Goal: Task Accomplishment & Management: Manage account settings

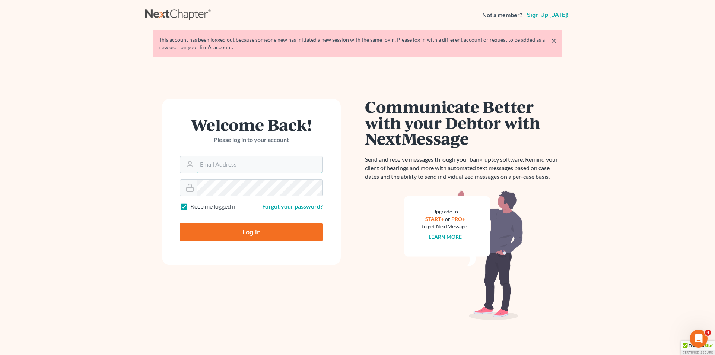
type input "[EMAIL_ADDRESS][DOMAIN_NAME]"
click at [250, 235] on input "Log In" at bounding box center [251, 232] width 143 height 19
type input "Thinking..."
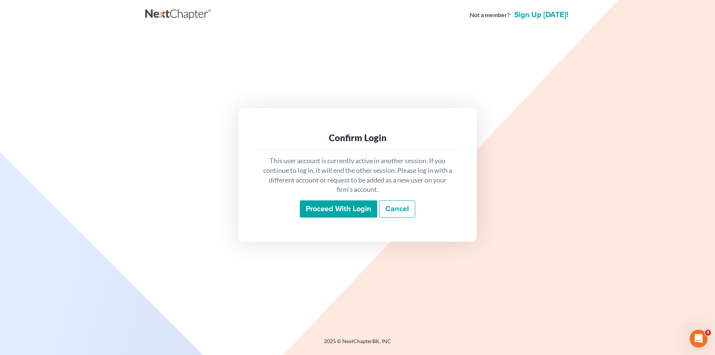
click at [337, 208] on input "Proceed with login" at bounding box center [338, 208] width 77 height 17
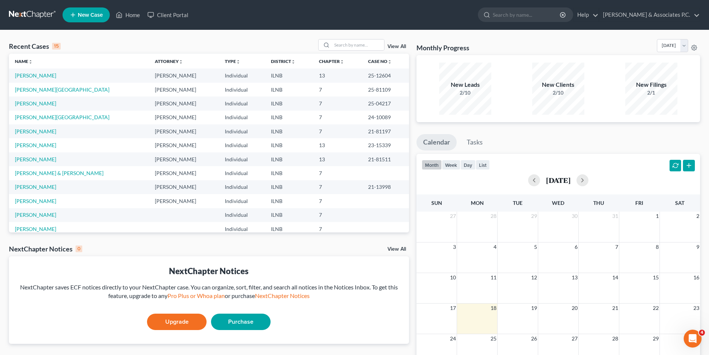
click at [651, 93] on div "2/1" at bounding box center [651, 92] width 52 height 7
click at [663, 79] on div "New Filings 2/1" at bounding box center [651, 89] width 52 height 52
click at [31, 76] on link "[PERSON_NAME]" at bounding box center [35, 75] width 41 height 6
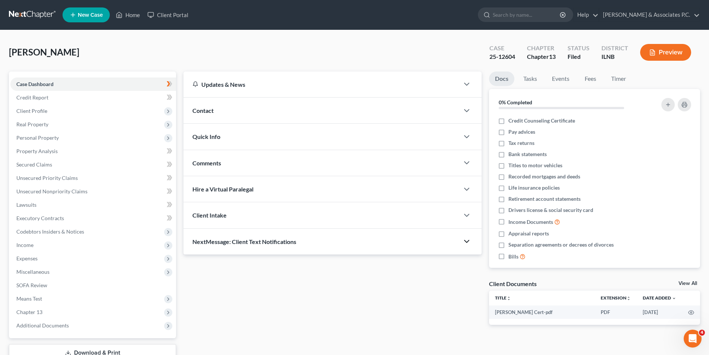
click at [468, 243] on icon "button" at bounding box center [466, 241] width 9 height 9
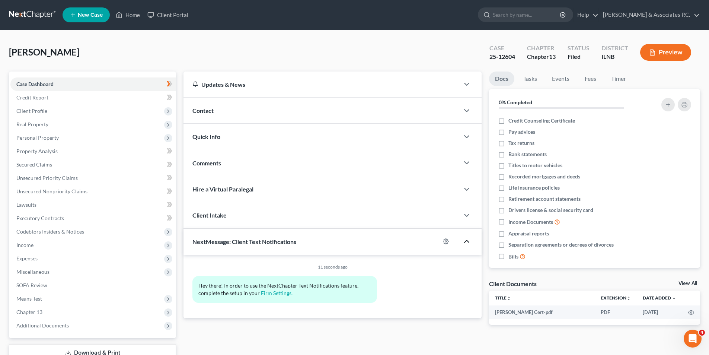
click at [468, 243] on icon "button" at bounding box center [466, 241] width 9 height 9
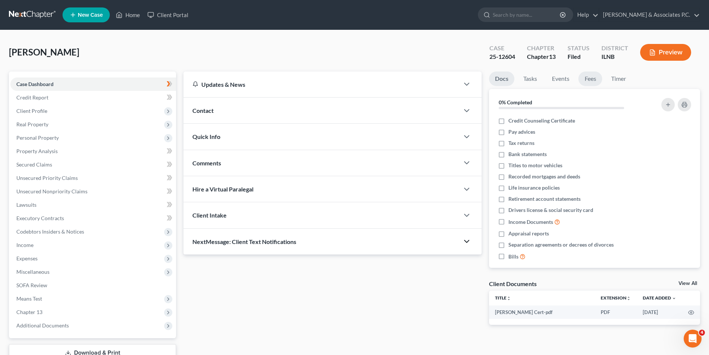
click at [590, 80] on link "Fees" at bounding box center [591, 78] width 24 height 15
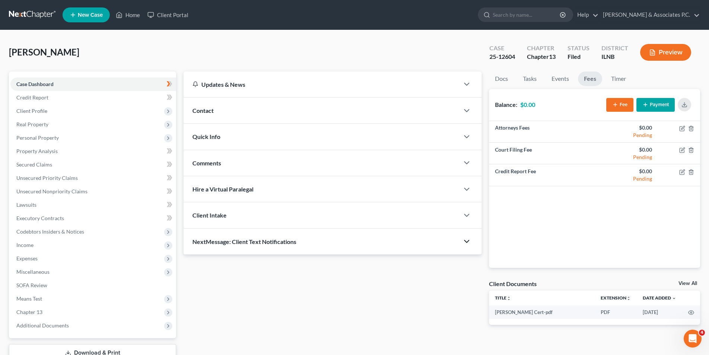
click at [657, 103] on button "Payment" at bounding box center [656, 105] width 38 height 14
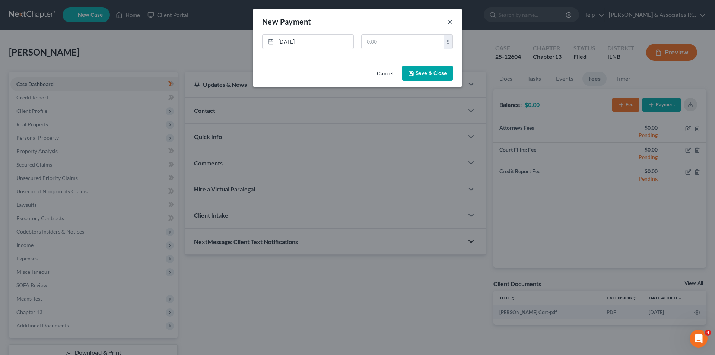
click at [452, 24] on button "×" at bounding box center [449, 21] width 5 height 9
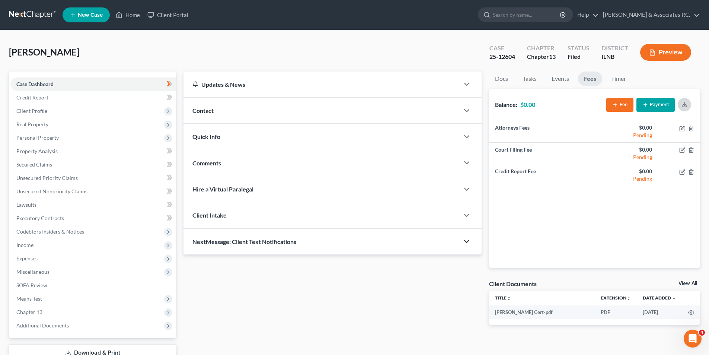
click at [684, 107] on icon "button" at bounding box center [684, 105] width 4 height 1
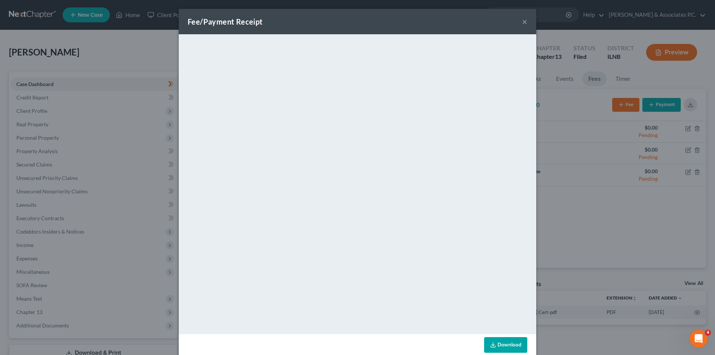
click at [522, 22] on button "×" at bounding box center [524, 21] width 5 height 9
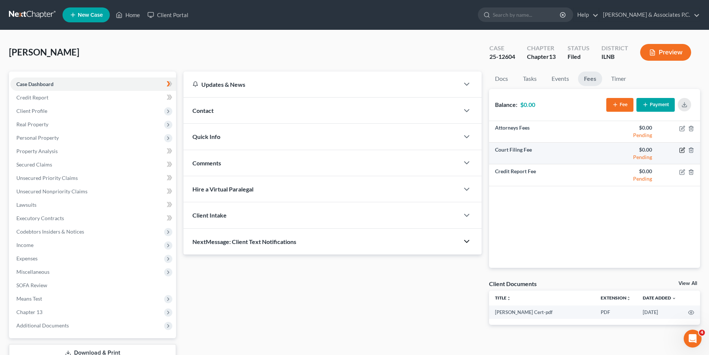
click at [681, 150] on icon "button" at bounding box center [682, 150] width 6 height 6
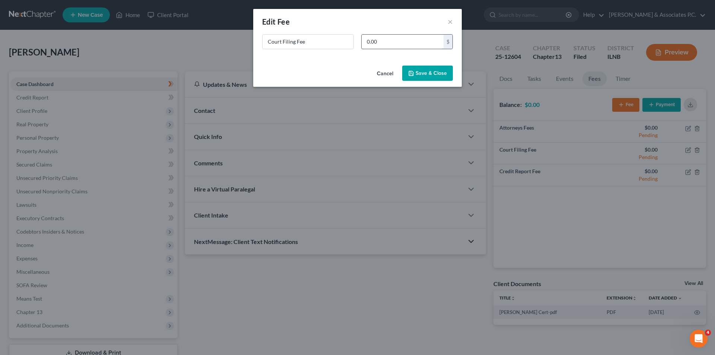
click at [404, 44] on input "0.00" at bounding box center [402, 42] width 82 height 14
click at [450, 21] on button "×" at bounding box center [449, 21] width 5 height 9
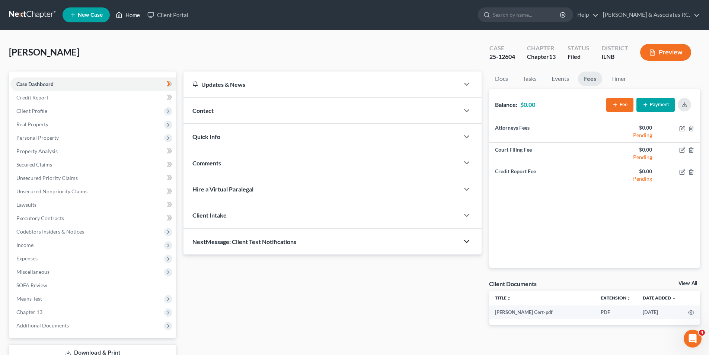
click at [124, 12] on link "Home" at bounding box center [128, 14] width 32 height 13
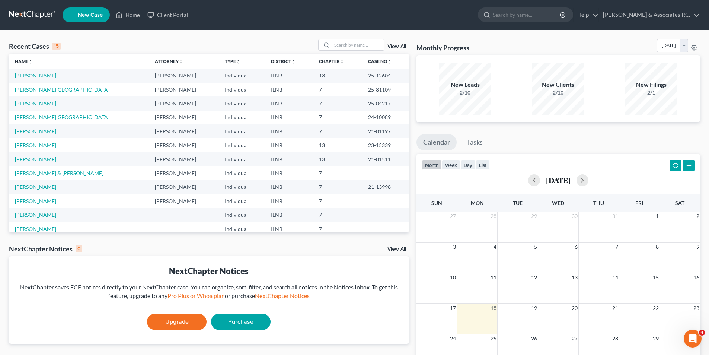
click at [35, 76] on link "[PERSON_NAME]" at bounding box center [35, 75] width 41 height 6
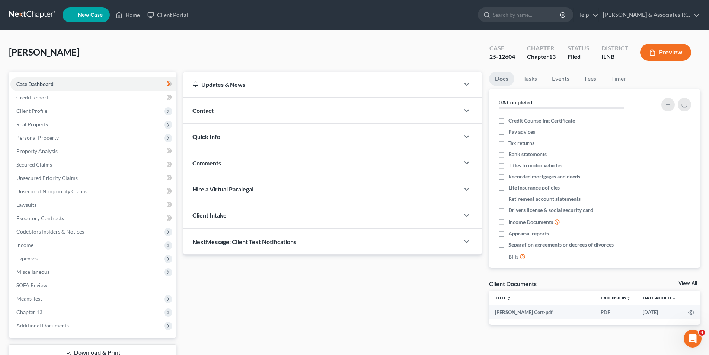
click at [499, 82] on link "Docs" at bounding box center [501, 78] width 25 height 15
click at [123, 83] on link "Case Dashboard" at bounding box center [93, 83] width 166 height 13
click at [651, 50] on icon "button" at bounding box center [652, 53] width 4 height 6
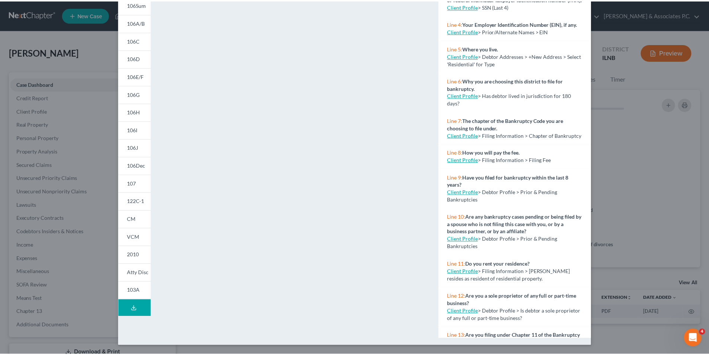
scroll to position [94, 0]
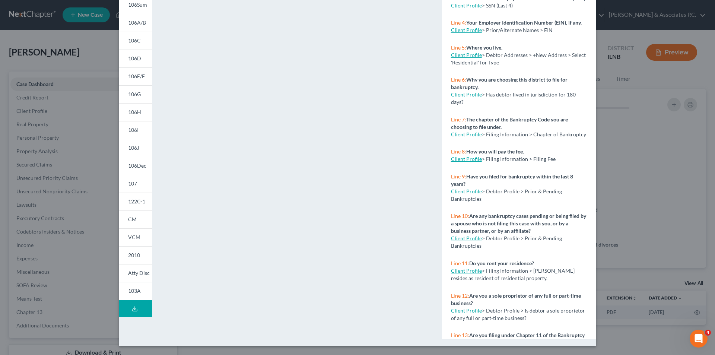
click at [472, 162] on link "Client Profile" at bounding box center [466, 159] width 31 height 6
select select "1"
select select "0"
select select "3"
select select "14"
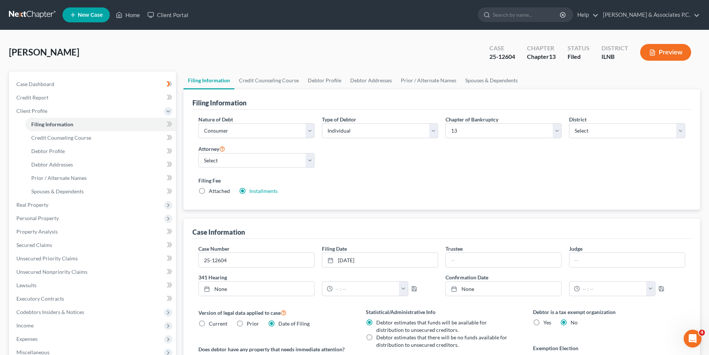
select select "1"
select select "0"
select select "3"
select select "25"
select select "0"
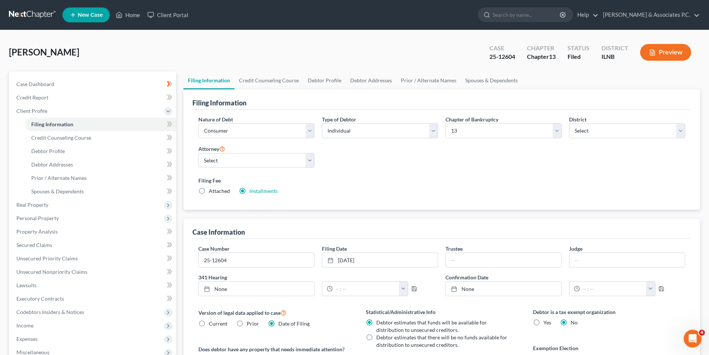
select select "14"
click at [667, 56] on button "Preview" at bounding box center [665, 52] width 51 height 17
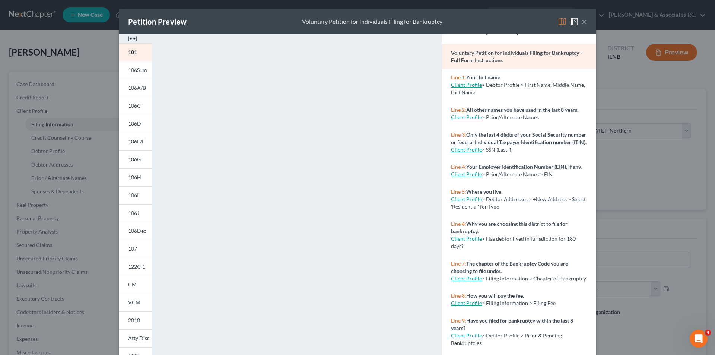
click at [582, 21] on button "×" at bounding box center [584, 21] width 5 height 9
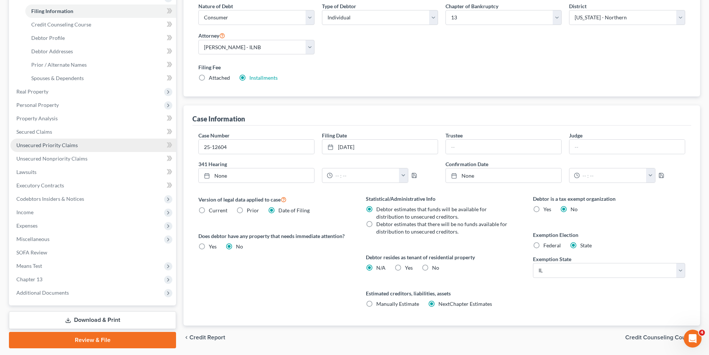
scroll to position [136, 0]
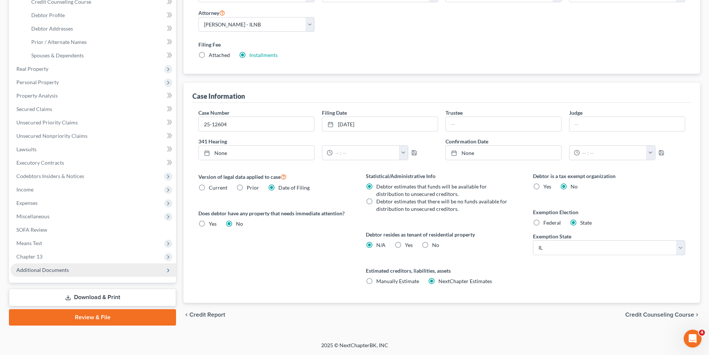
click at [146, 270] on span "Additional Documents" at bounding box center [93, 269] width 166 height 13
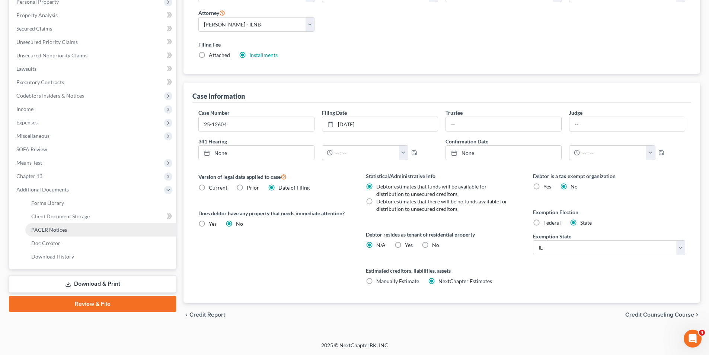
click at [54, 230] on span "PACER Notices" at bounding box center [49, 229] width 36 height 6
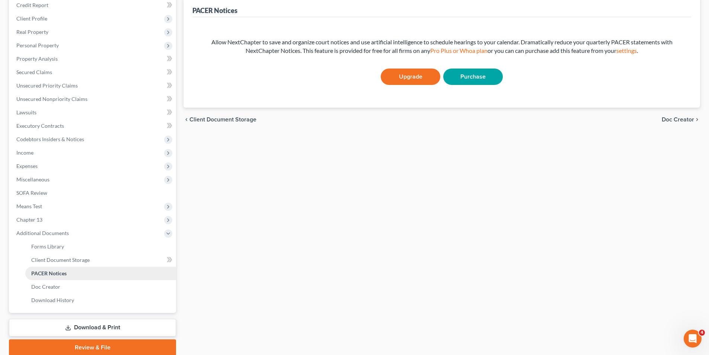
scroll to position [121, 0]
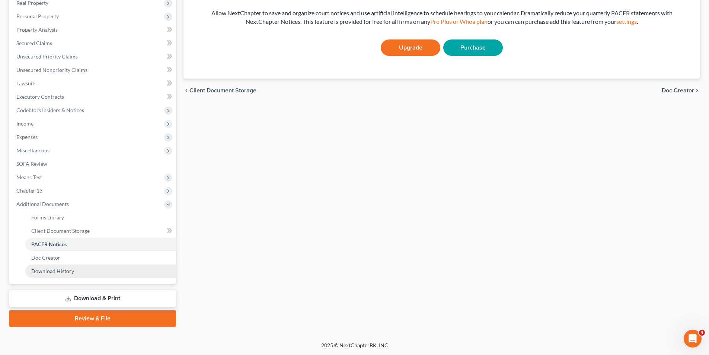
click at [58, 269] on span "Download History" at bounding box center [52, 271] width 43 height 6
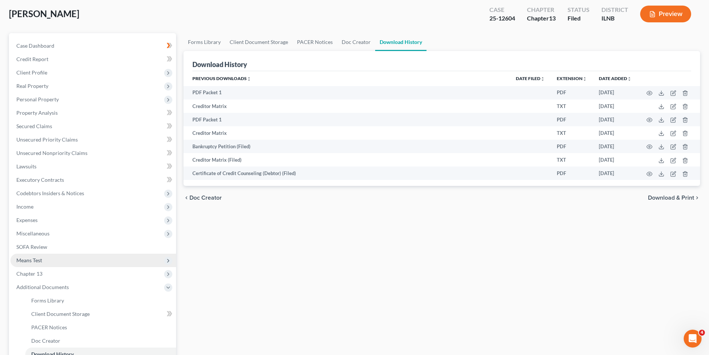
scroll to position [121, 0]
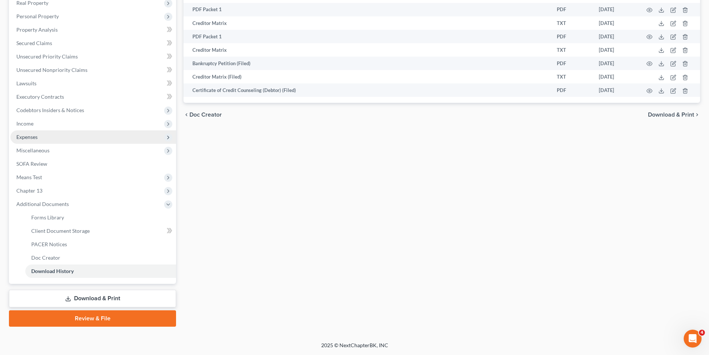
click at [32, 135] on span "Expenses" at bounding box center [26, 137] width 21 height 6
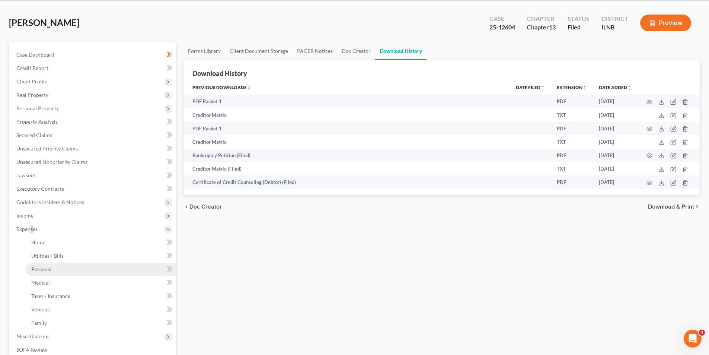
scroll to position [0, 0]
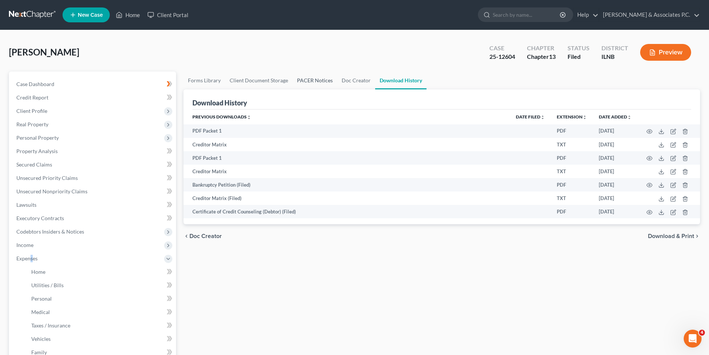
click at [317, 81] on link "PACER Notices" at bounding box center [315, 80] width 45 height 18
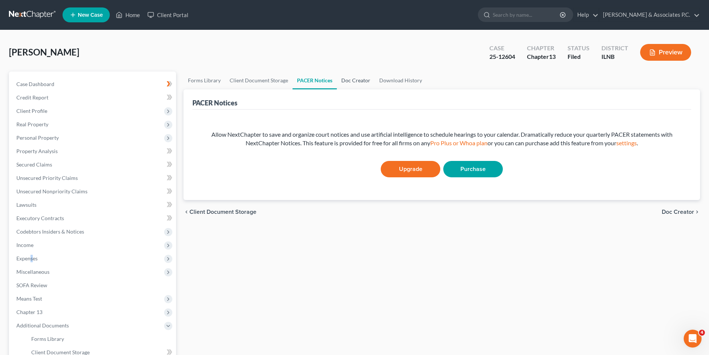
click at [362, 80] on link "Doc Creator" at bounding box center [356, 80] width 38 height 18
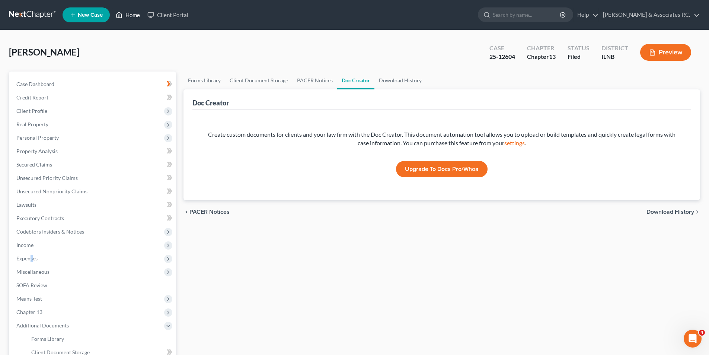
click at [134, 15] on link "Home" at bounding box center [128, 14] width 32 height 13
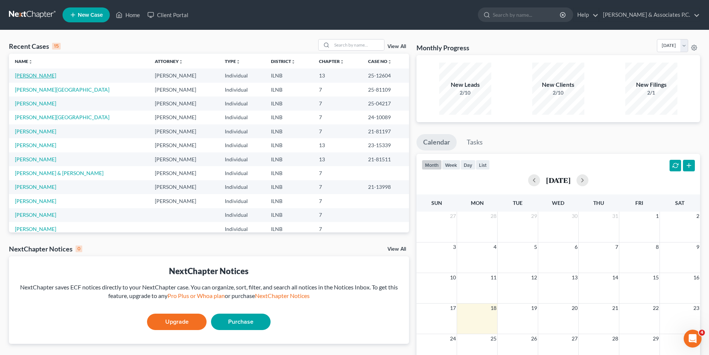
click at [43, 75] on link "[PERSON_NAME]" at bounding box center [35, 75] width 41 height 6
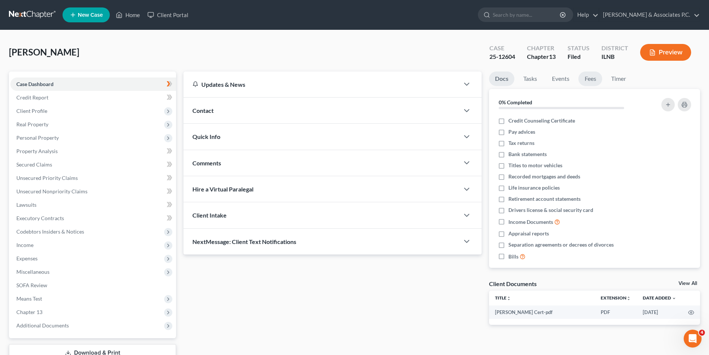
click at [588, 79] on link "Fees" at bounding box center [591, 78] width 24 height 15
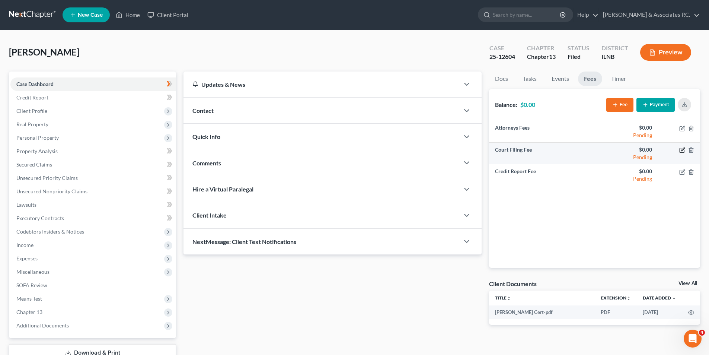
click at [681, 150] on icon "button" at bounding box center [682, 150] width 6 height 6
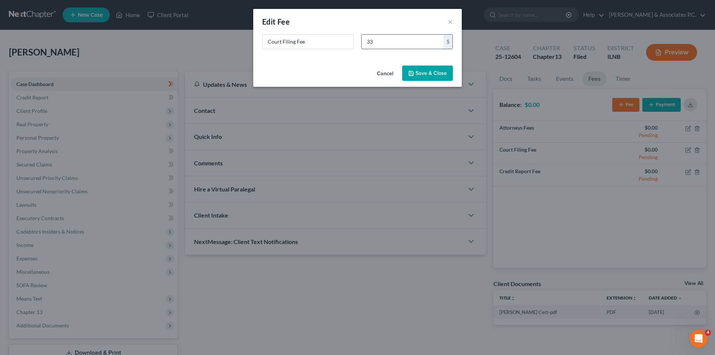
type input "3"
type input "313.00"
click at [432, 73] on button "Save & Close" at bounding box center [427, 74] width 51 height 16
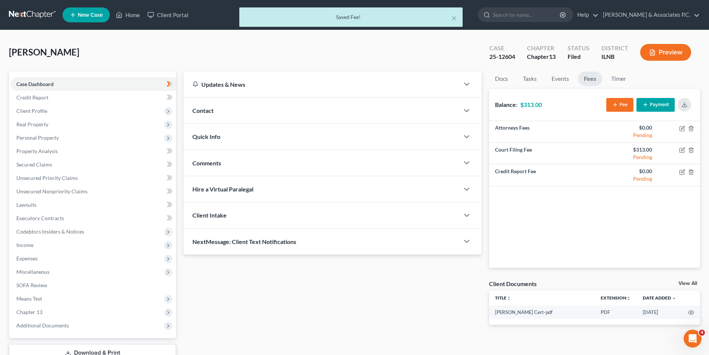
click at [658, 105] on button "Payment" at bounding box center [656, 105] width 38 height 14
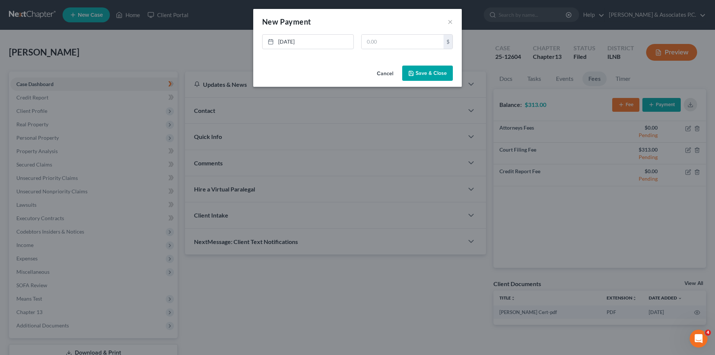
click at [385, 71] on button "Cancel" at bounding box center [385, 73] width 28 height 15
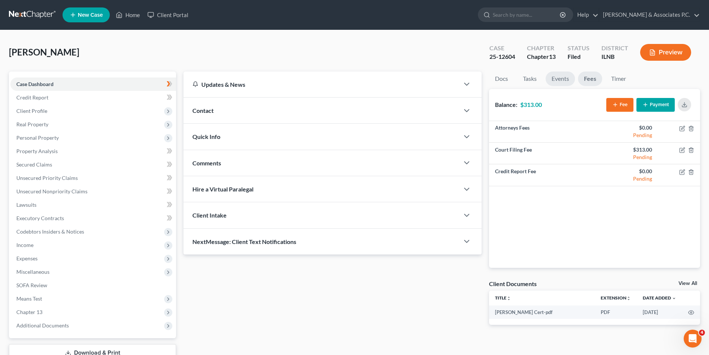
click at [558, 78] on link "Events" at bounding box center [560, 78] width 29 height 15
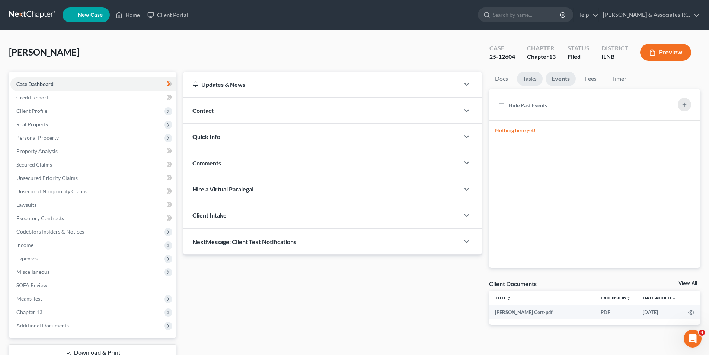
click at [533, 78] on link "Tasks" at bounding box center [530, 78] width 26 height 15
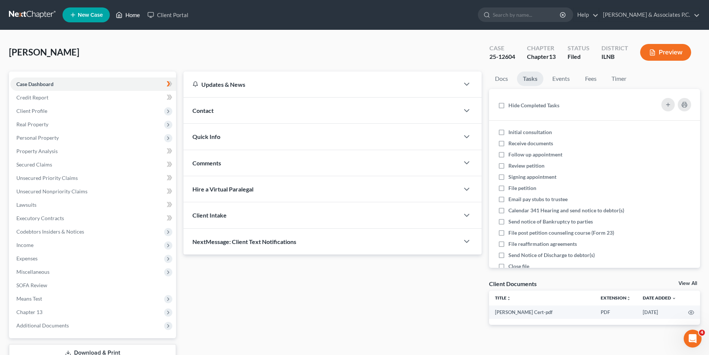
click at [128, 15] on link "Home" at bounding box center [128, 14] width 32 height 13
